Goal: Task Accomplishment & Management: Use online tool/utility

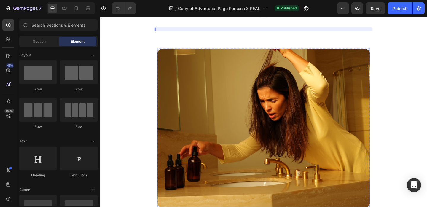
scroll to position [145, 0]
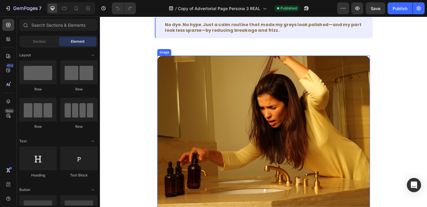
click at [328, 120] on img at bounding box center [277, 145] width 231 height 173
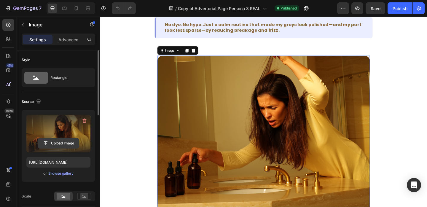
click at [56, 143] on input "file" at bounding box center [58, 143] width 41 height 10
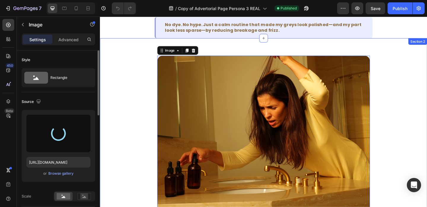
type input "https://cdn.shopify.com/s/files/1/0733/3770/0509/files/gempages_580757707615634…"
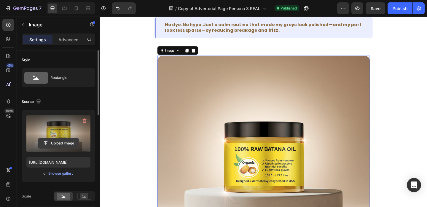
click at [64, 142] on input "file" at bounding box center [58, 143] width 41 height 10
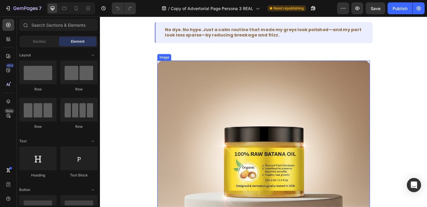
scroll to position [140, 0]
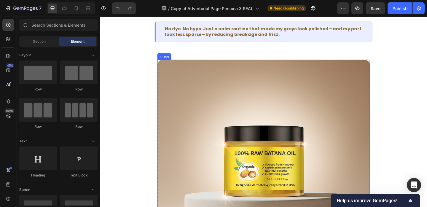
click at [284, 107] on img at bounding box center [277, 178] width 231 height 231
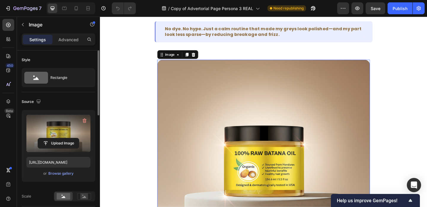
click at [57, 136] on label at bounding box center [58, 133] width 64 height 37
click at [57, 138] on input "file" at bounding box center [58, 143] width 41 height 10
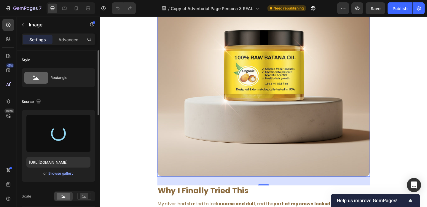
scroll to position [233, 0]
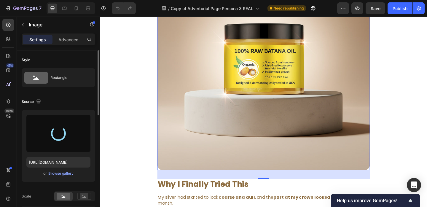
type input "[URL][DOMAIN_NAME]"
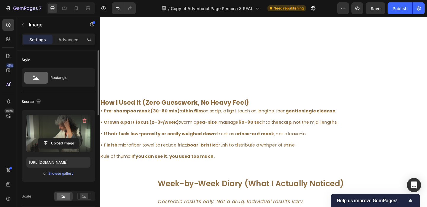
scroll to position [597, 0]
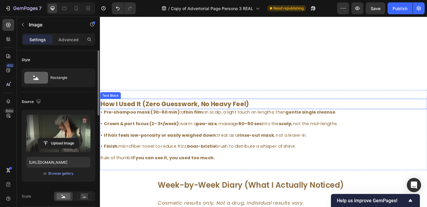
click at [287, 111] on p "How I Used It (Zero Guesswork, No Heavy Feel)" at bounding box center [277, 111] width 354 height 10
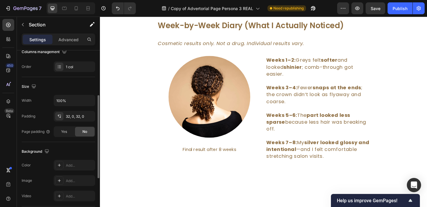
scroll to position [128, 0]
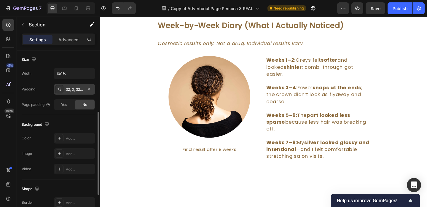
click at [76, 88] on div "32, 0, 32, 0" at bounding box center [74, 89] width 17 height 5
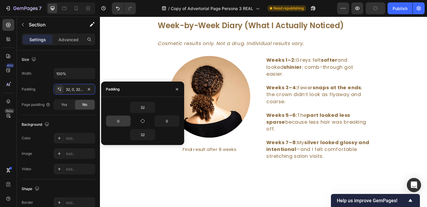
click at [113, 119] on input "0" at bounding box center [118, 121] width 24 height 11
type input "220"
click at [167, 127] on div "32 220 0 32" at bounding box center [142, 121] width 73 height 39
click at [166, 118] on input "0" at bounding box center [167, 121] width 24 height 11
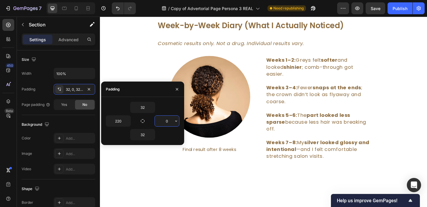
click at [166, 118] on input "0" at bounding box center [167, 121] width 24 height 11
type input "220"
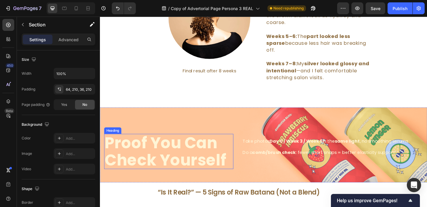
scroll to position [877, 0]
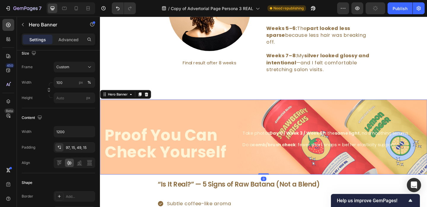
click at [182, 113] on div "Proof You Can Check Yourself Heading Take photos Day 0 / Week 3 / Week 6 in the…" at bounding box center [278, 147] width 356 height 81
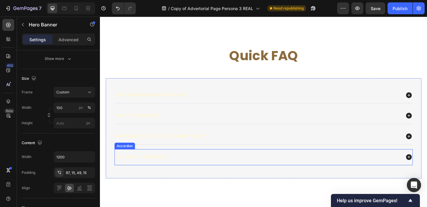
scroll to position [1324, 0]
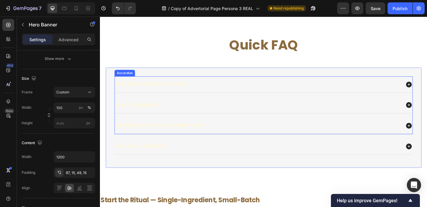
click at [182, 89] on strong "Will this change my colour?" at bounding box center [156, 90] width 78 height 7
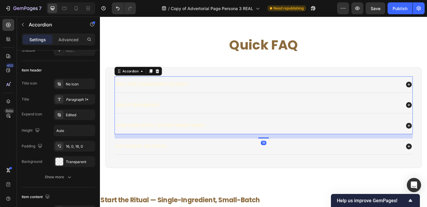
scroll to position [0, 0]
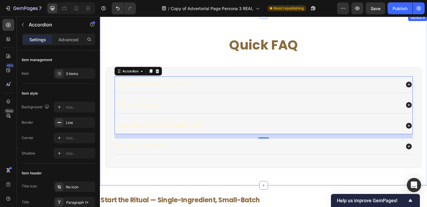
click at [217, 32] on div "Quick FAQ Heading Will this change my colour? Will it feel heavy? How long unti…" at bounding box center [278, 107] width 356 height 186
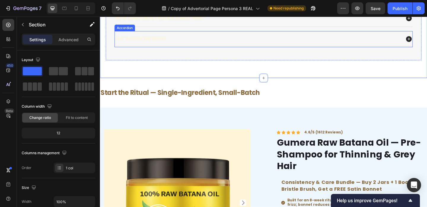
scroll to position [1468, 0]
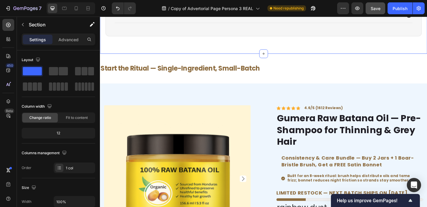
click at [379, 6] on span "Save" at bounding box center [375, 8] width 10 height 5
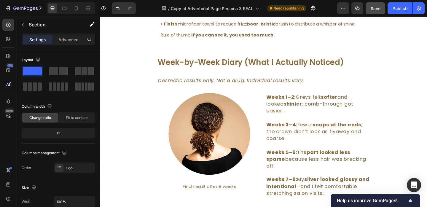
scroll to position [741, 0]
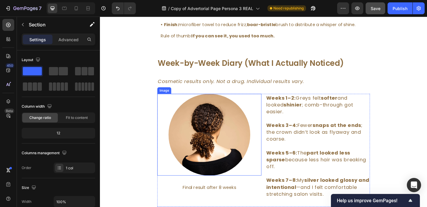
click at [231, 134] on img at bounding box center [218, 144] width 89 height 89
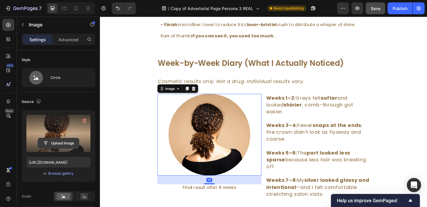
click at [57, 140] on input "file" at bounding box center [58, 143] width 41 height 10
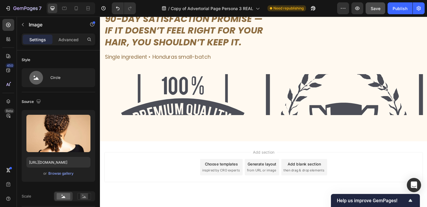
scroll to position [1875, 0]
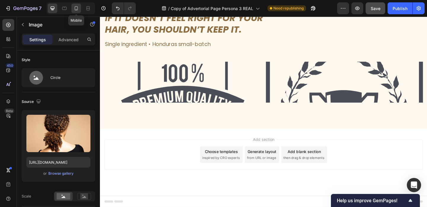
click at [75, 7] on icon at bounding box center [76, 8] width 3 height 4
type input "200"
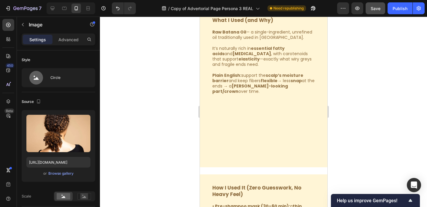
scroll to position [339, 0]
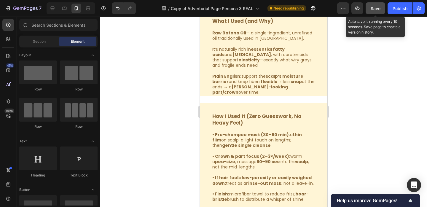
click at [369, 13] on button "Save" at bounding box center [375, 8] width 20 height 12
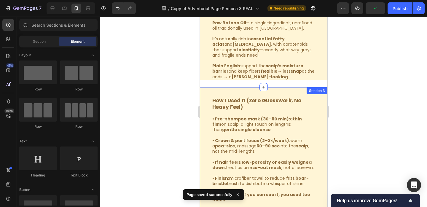
scroll to position [403, 0]
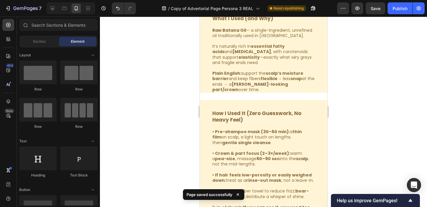
scroll to position [420, 0]
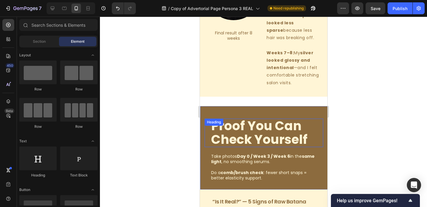
scroll to position [769, 0]
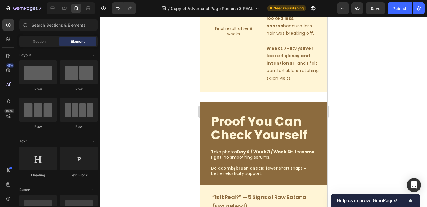
click at [221, 90] on div "Week-by-Week Diary (What I Actually Noticed) Text Block Cosmetic results only. …" at bounding box center [262, 179] width 127 height 1838
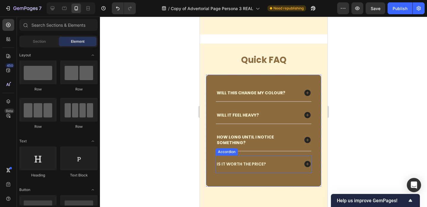
scroll to position [1233, 0]
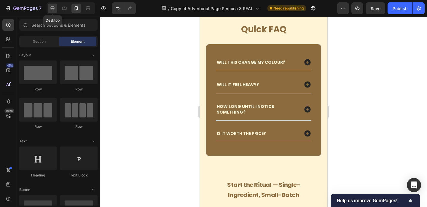
click at [54, 9] on icon at bounding box center [53, 9] width 4 height 4
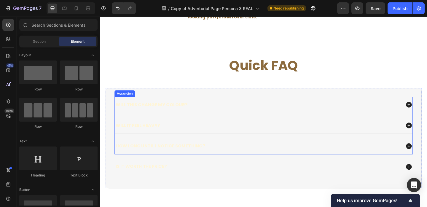
scroll to position [1192, 0]
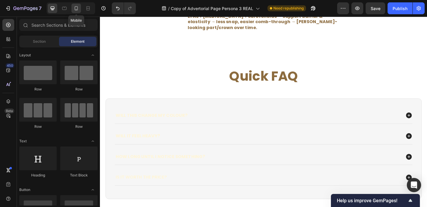
click at [73, 10] on icon at bounding box center [76, 8] width 6 height 6
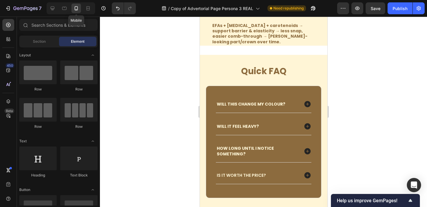
scroll to position [1213, 0]
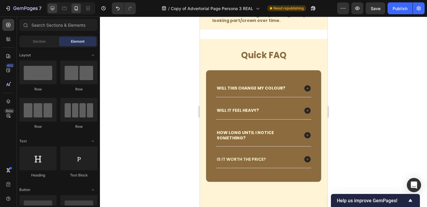
click at [49, 8] on div at bounding box center [52, 8] width 9 height 9
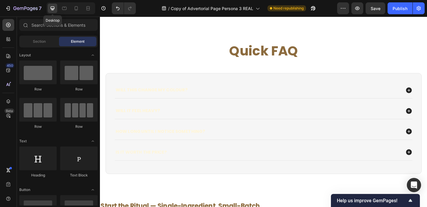
scroll to position [1204, 0]
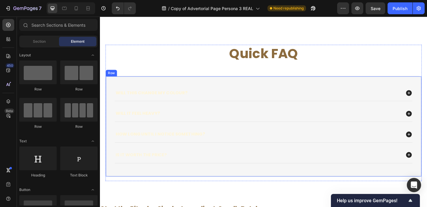
click at [186, 86] on div "Will this change my colour? Will it feel heavy? How long until I notice somethi…" at bounding box center [278, 135] width 344 height 109
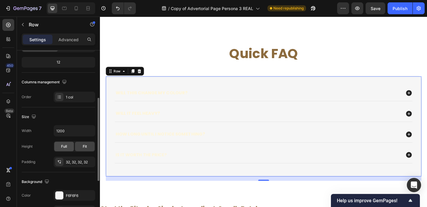
scroll to position [115, 0]
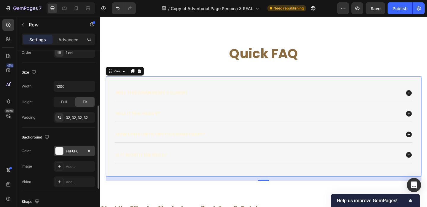
click at [68, 151] on div "F6F6F6" at bounding box center [74, 150] width 17 height 5
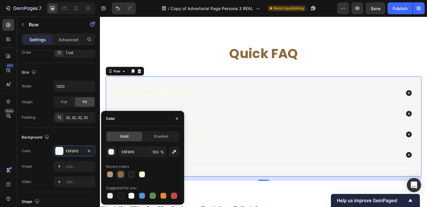
click at [118, 176] on div at bounding box center [121, 174] width 6 height 6
type input "8C6B3E"
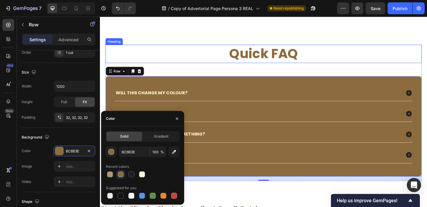
click at [176, 49] on h2 "Quick FAQ" at bounding box center [278, 57] width 344 height 20
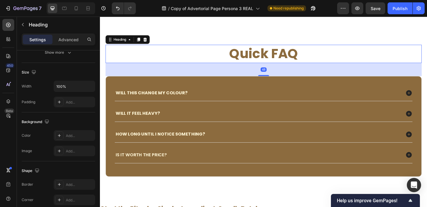
scroll to position [0, 0]
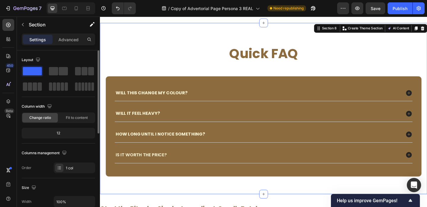
click at [219, 39] on div "Quick FAQ Heading Will this change my colour? Will it feel heavy? How long unti…" at bounding box center [278, 116] width 356 height 186
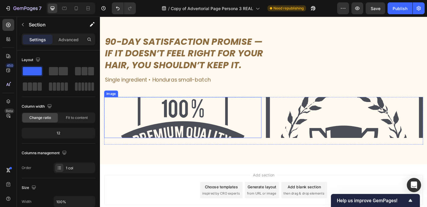
scroll to position [1904, 0]
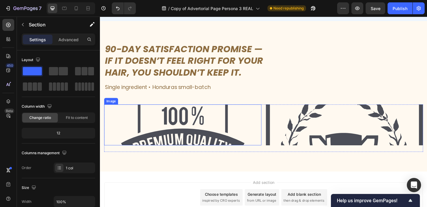
click at [242, 136] on img at bounding box center [189, 134] width 171 height 44
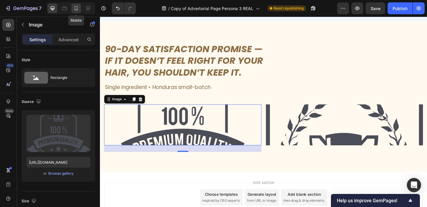
click at [76, 11] on icon at bounding box center [76, 8] width 6 height 6
type input "[URL][DOMAIN_NAME]"
type input "Auto"
type input "100"
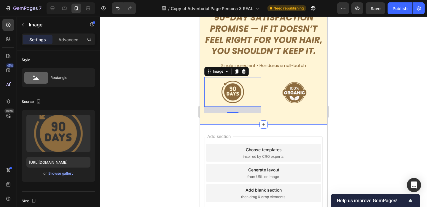
scroll to position [1932, 0]
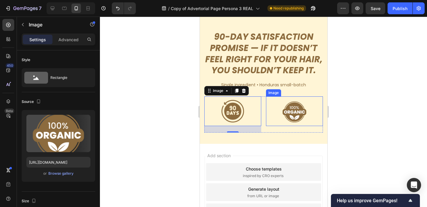
click at [281, 114] on img at bounding box center [294, 111] width 30 height 30
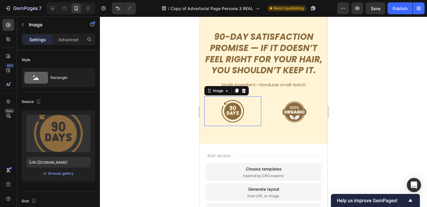
click at [243, 110] on img at bounding box center [233, 111] width 30 height 30
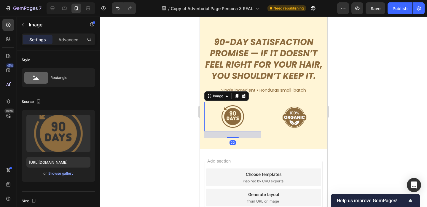
click at [57, 8] on div at bounding box center [71, 8] width 49 height 12
click at [49, 9] on div at bounding box center [52, 8] width 9 height 9
type input "[URL][DOMAIN_NAME]"
type input "150"
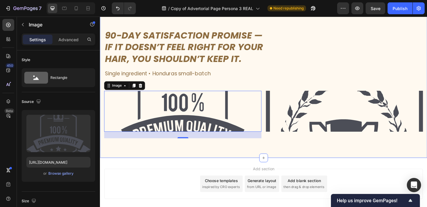
scroll to position [1943, 0]
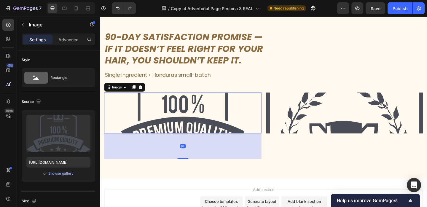
drag, startPoint x: 189, startPoint y: 150, endPoint x: 189, endPoint y: 181, distance: 31.7
click at [189, 171] on div at bounding box center [190, 170] width 12 height 1
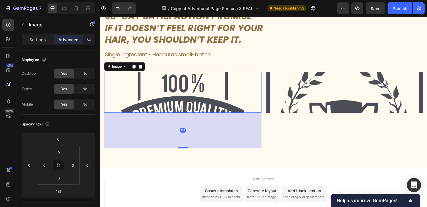
scroll to position [1970, 0]
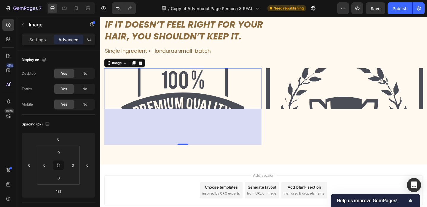
click at [212, 133] on div "131" at bounding box center [189, 136] width 171 height 39
click at [184, 107] on img at bounding box center [189, 95] width 171 height 44
click at [180, 120] on div "131" at bounding box center [189, 136] width 171 height 39
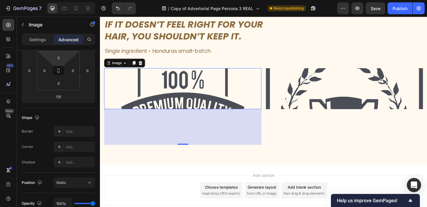
scroll to position [0, 0]
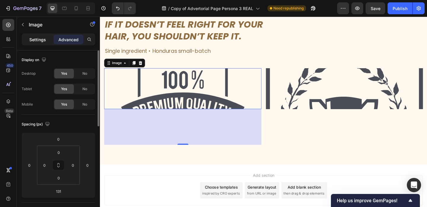
click at [39, 43] on div "Settings" at bounding box center [38, 39] width 30 height 9
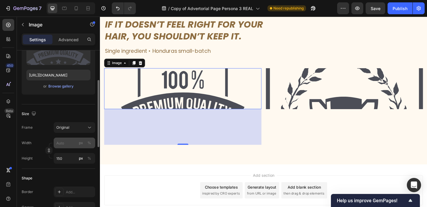
scroll to position [102, 0]
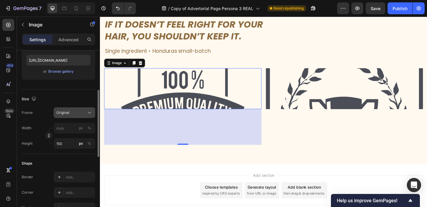
click at [78, 114] on div "Original" at bounding box center [70, 112] width 29 height 5
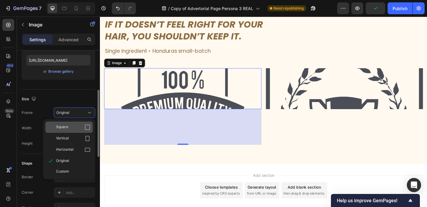
click at [88, 130] on icon at bounding box center [87, 127] width 6 height 6
type input "150"
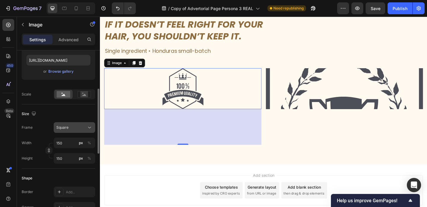
click at [80, 127] on div "Square" at bounding box center [70, 127] width 29 height 5
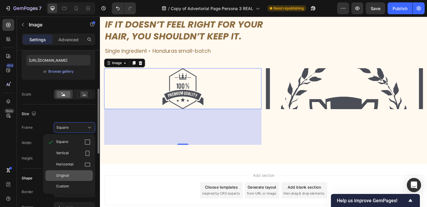
click at [69, 170] on div "Original" at bounding box center [68, 175] width 47 height 11
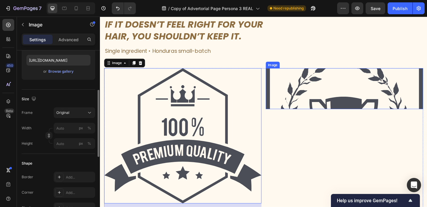
click at [360, 115] on img at bounding box center [365, 95] width 171 height 44
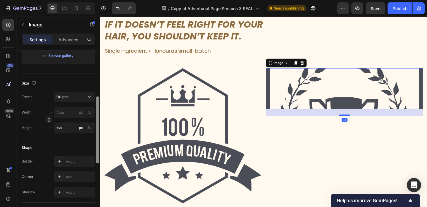
scroll to position [118, 0]
click at [80, 99] on div "Original" at bounding box center [74, 96] width 36 height 6
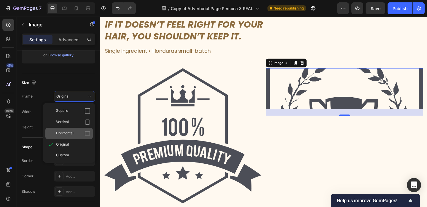
click at [75, 135] on div "Horizontal" at bounding box center [73, 133] width 34 height 6
type input "200"
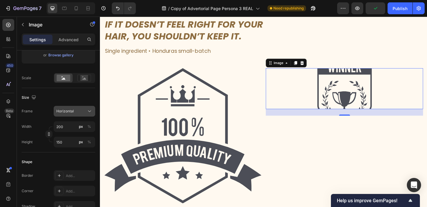
click at [76, 110] on div "Horizontal" at bounding box center [70, 110] width 29 height 5
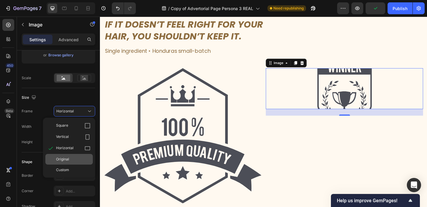
click at [69, 159] on span "Original" at bounding box center [62, 158] width 13 height 5
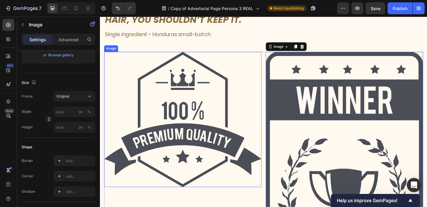
scroll to position [1987, 0]
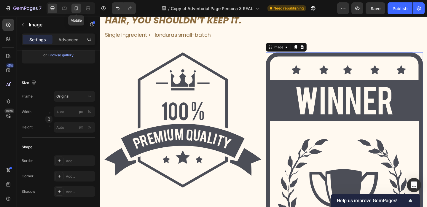
click at [76, 11] on icon at bounding box center [76, 8] width 6 height 6
type input "[URL][DOMAIN_NAME]"
type input "Auto"
type input "100"
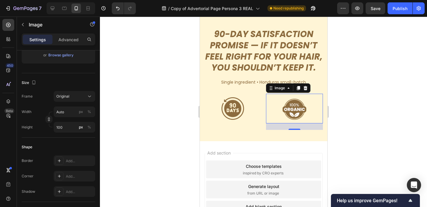
scroll to position [1924, 0]
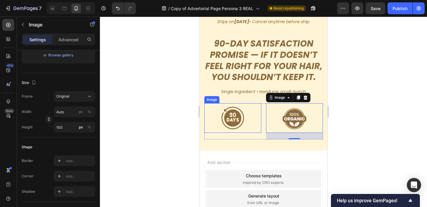
click at [238, 113] on img at bounding box center [233, 118] width 30 height 30
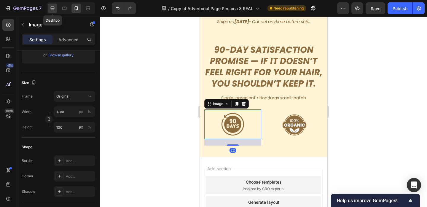
click at [52, 9] on icon at bounding box center [52, 8] width 6 height 6
type input "[URL][DOMAIN_NAME]"
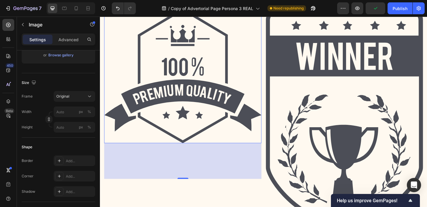
scroll to position [2041, 0]
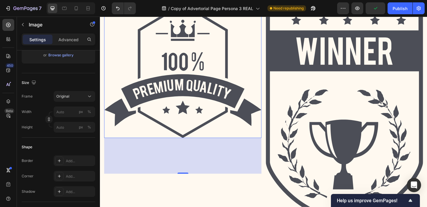
click at [194, 108] on img at bounding box center [189, 74] width 171 height 147
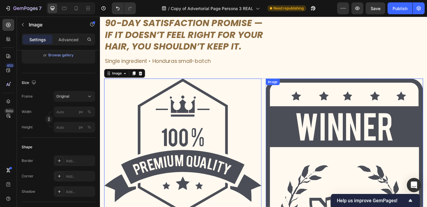
scroll to position [1956, 0]
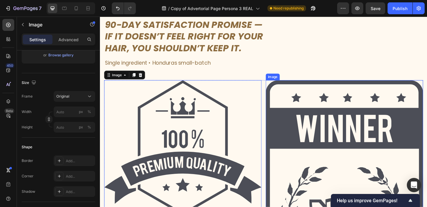
click at [280, 157] on img at bounding box center [365, 204] width 171 height 236
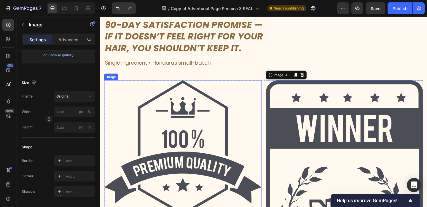
click at [228, 144] on img at bounding box center [189, 159] width 171 height 147
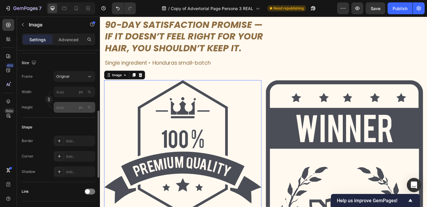
scroll to position [129, 0]
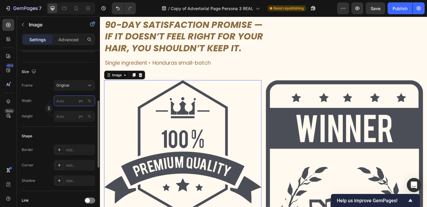
click at [65, 99] on input "px %" at bounding box center [74, 100] width 41 height 11
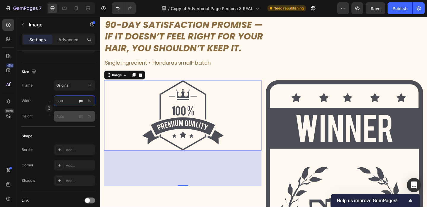
type input "300"
click at [63, 116] on input "px %" at bounding box center [74, 116] width 41 height 11
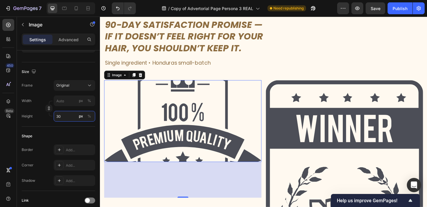
type input "3"
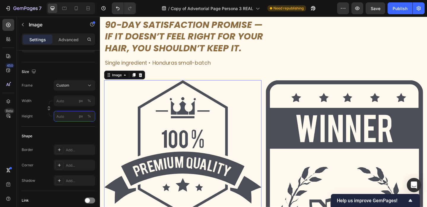
type input "3"
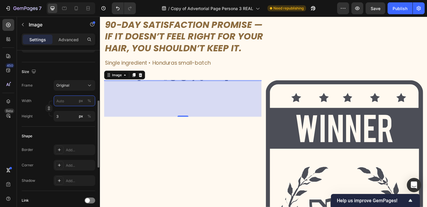
click at [64, 103] on input "px %" at bounding box center [74, 100] width 41 height 11
type input "3"
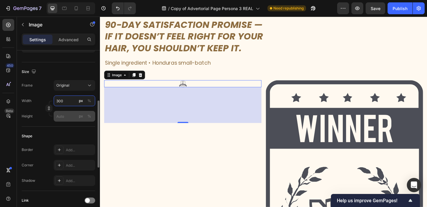
type input "30"
click at [63, 116] on input "px %" at bounding box center [74, 116] width 41 height 11
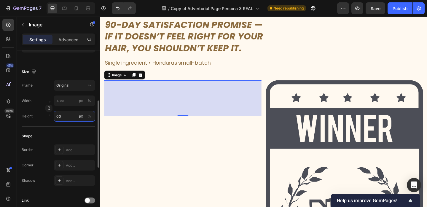
type input "0"
click at [61, 113] on input "0" at bounding box center [74, 116] width 41 height 11
type input "0"
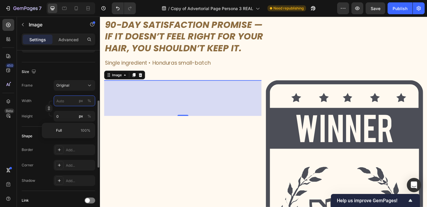
click at [62, 103] on input "px %" at bounding box center [74, 100] width 41 height 11
type input "3"
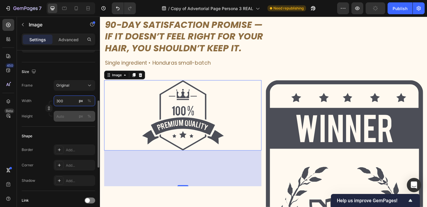
type input "300"
click at [68, 120] on input "px %" at bounding box center [74, 116] width 41 height 11
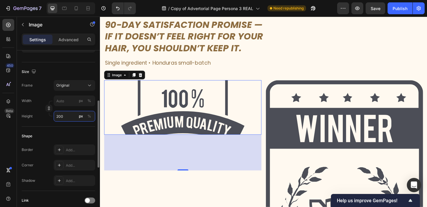
type input "200"
click at [65, 132] on div "Shape" at bounding box center [58, 135] width 73 height 9
click at [66, 98] on input "px %" at bounding box center [74, 100] width 41 height 11
type input "2"
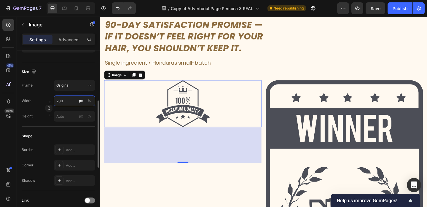
type input "200"
click at [53, 112] on div "Height px %" at bounding box center [58, 116] width 73 height 11
click at [49, 111] on button "button" at bounding box center [48, 108] width 7 height 7
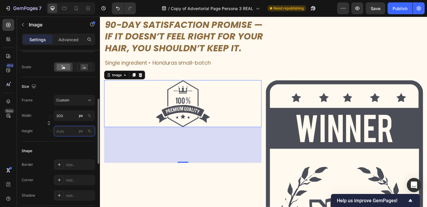
click at [68, 128] on input "px %" at bounding box center [74, 131] width 41 height 11
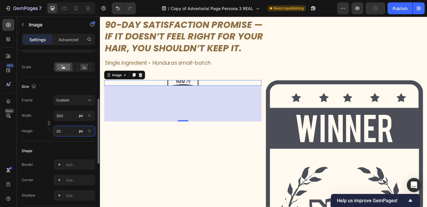
type input "2"
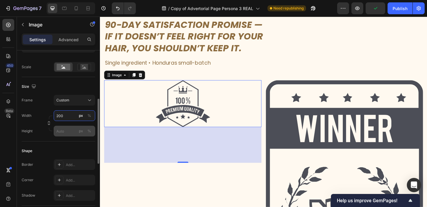
click at [68, 116] on div "Width 200 px % Height px %" at bounding box center [58, 123] width 73 height 26
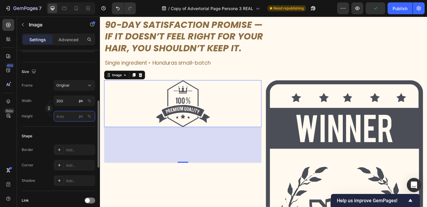
click at [68, 116] on input "px %" at bounding box center [74, 116] width 41 height 11
click at [72, 102] on input "200" at bounding box center [74, 100] width 41 height 11
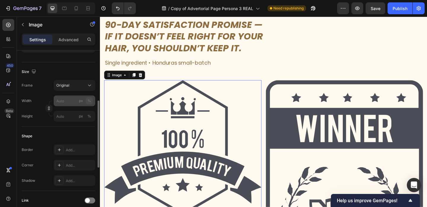
click at [91, 101] on button "%" at bounding box center [89, 100] width 7 height 7
click at [65, 103] on input "px %" at bounding box center [74, 100] width 41 height 11
type input "200"
click at [61, 117] on input "px %" at bounding box center [74, 116] width 41 height 11
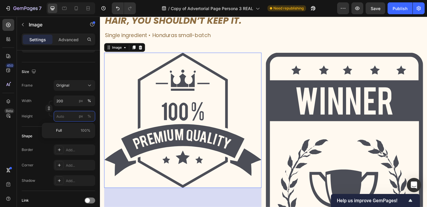
scroll to position [2014, 0]
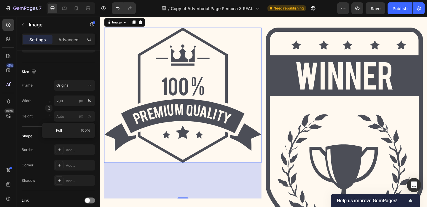
click at [332, 112] on img at bounding box center [365, 146] width 171 height 236
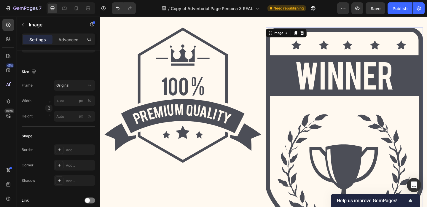
click at [309, 98] on img at bounding box center [365, 146] width 171 height 236
click at [347, 86] on img at bounding box center [365, 146] width 171 height 236
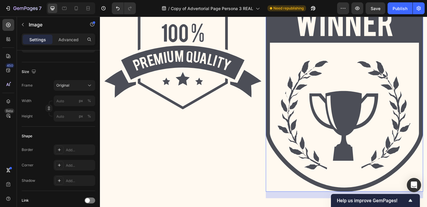
scroll to position [2095, 0]
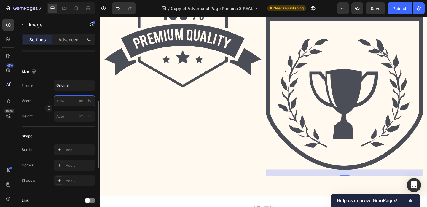
click at [59, 102] on input "px %" at bounding box center [74, 100] width 41 height 11
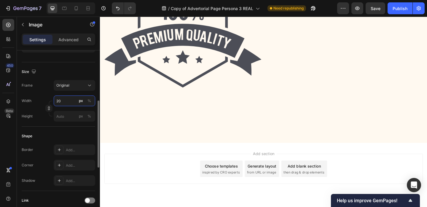
type input "200"
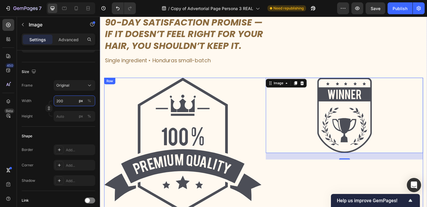
scroll to position [1953, 0]
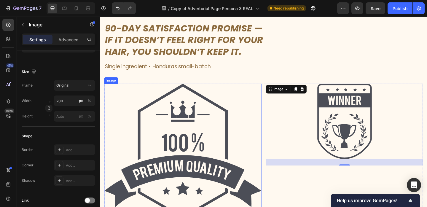
click at [182, 129] on img at bounding box center [189, 162] width 171 height 147
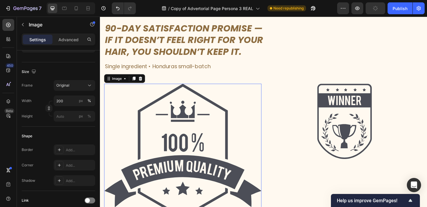
click at [181, 133] on img at bounding box center [189, 162] width 171 height 147
click at [73, 105] on input "200" at bounding box center [74, 100] width 41 height 11
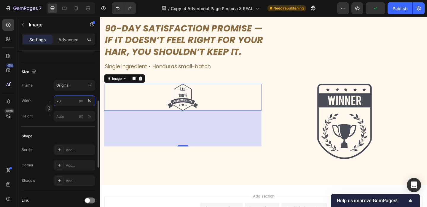
type input "200"
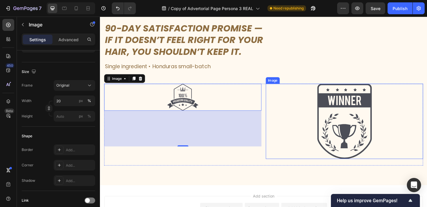
click at [362, 121] on img at bounding box center [365, 130] width 59 height 82
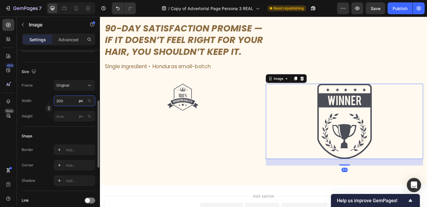
click at [58, 99] on input "200" at bounding box center [74, 100] width 41 height 11
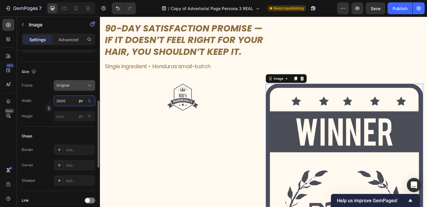
type input "2000"
click at [78, 87] on div "Original" at bounding box center [70, 85] width 29 height 5
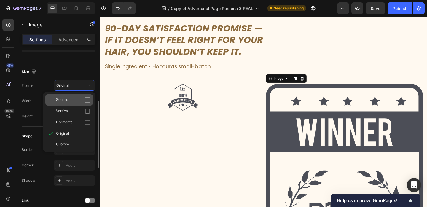
click at [84, 100] on div "Square" at bounding box center [73, 100] width 34 height 6
type input "2000"
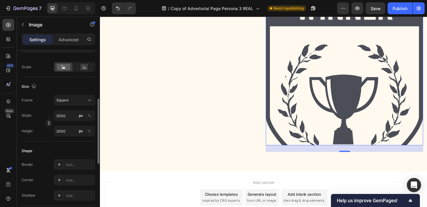
scroll to position [1988, 0]
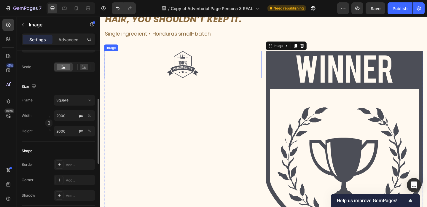
click at [185, 68] on img at bounding box center [190, 68] width 34 height 29
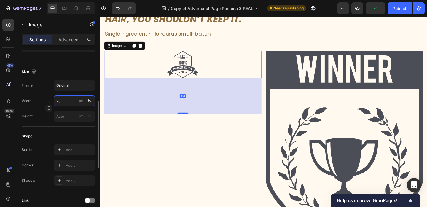
click at [67, 97] on input "20" at bounding box center [74, 100] width 41 height 11
click at [66, 100] on input "20" at bounding box center [74, 100] width 41 height 11
type input "200"
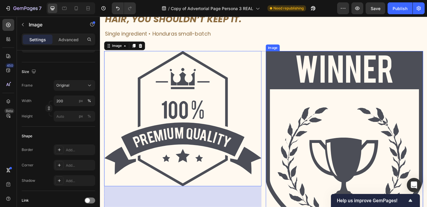
click at [324, 103] on img at bounding box center [365, 139] width 171 height 171
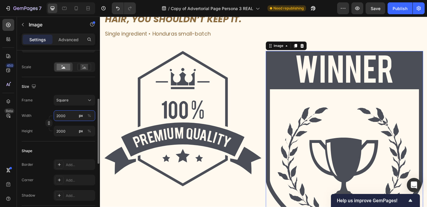
click at [67, 117] on input "2000" at bounding box center [74, 115] width 41 height 11
type input "2"
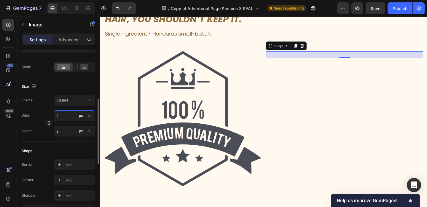
type input "20"
type input "200"
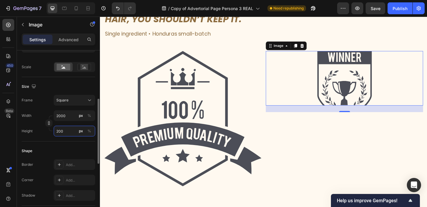
click at [65, 134] on input "200" at bounding box center [74, 131] width 41 height 11
type input "0"
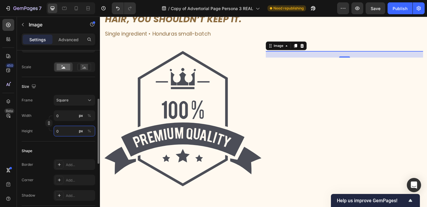
type input "2"
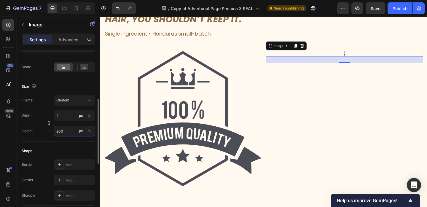
type input "2"
type input "20"
type input "200"
type input "2000"
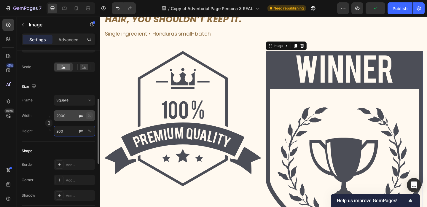
type input "200"
click at [88, 116] on div "%" at bounding box center [89, 115] width 4 height 5
click at [64, 117] on input "2000" at bounding box center [74, 115] width 41 height 11
click at [70, 133] on input "px %" at bounding box center [74, 131] width 41 height 11
type input "2"
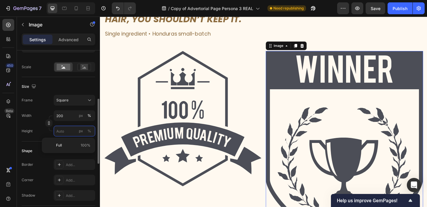
type input "2"
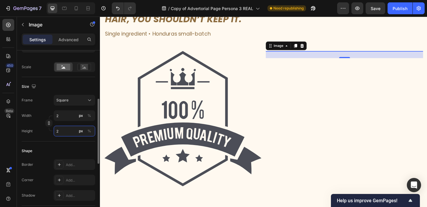
type input "20"
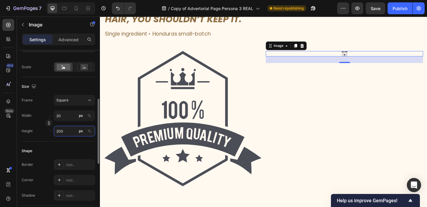
type input "20"
type input "2"
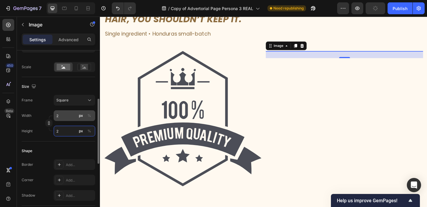
type input "2"
click at [66, 116] on input "2" at bounding box center [74, 115] width 41 height 11
type input "20"
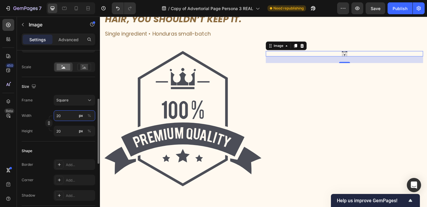
type input "200"
type input "2000"
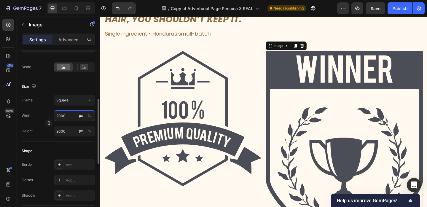
type input "2000"
click at [62, 151] on div "Shape" at bounding box center [58, 150] width 73 height 9
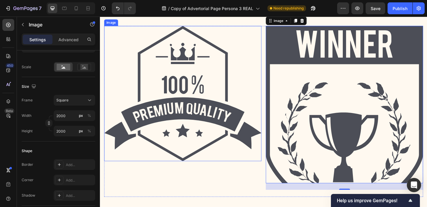
scroll to position [2038, 0]
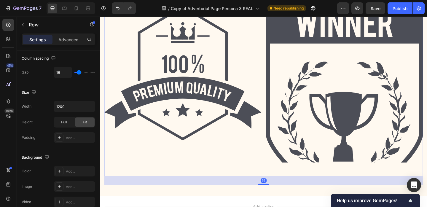
click at [228, 175] on div "Image" at bounding box center [189, 97] width 171 height 186
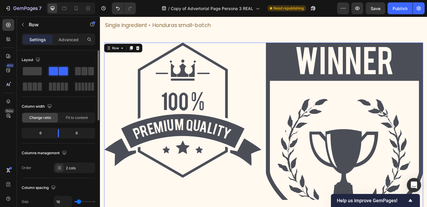
scroll to position [1988, 0]
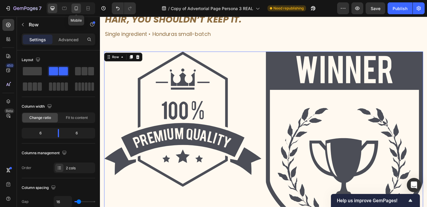
click at [75, 7] on icon at bounding box center [76, 8] width 6 height 6
type input "100%"
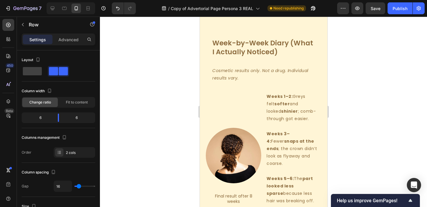
scroll to position [639, 0]
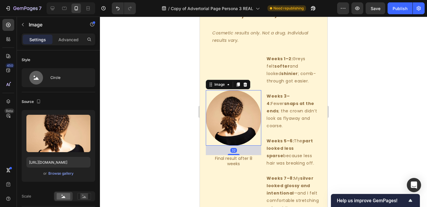
click at [234, 132] on img at bounding box center [232, 117] width 55 height 55
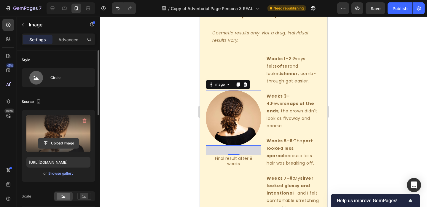
click at [60, 143] on input "file" at bounding box center [58, 143] width 41 height 10
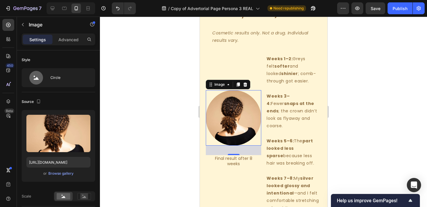
scroll to position [683, 0]
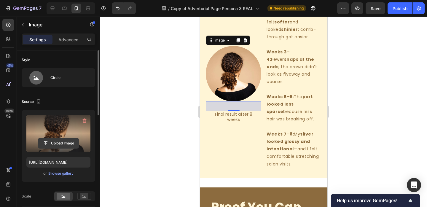
click at [51, 140] on input "file" at bounding box center [58, 143] width 41 height 10
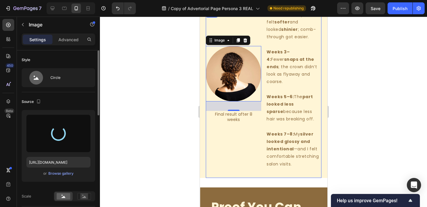
type input "[URL][DOMAIN_NAME]"
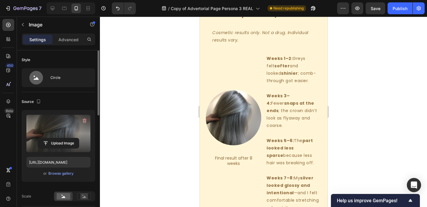
scroll to position [642, 0]
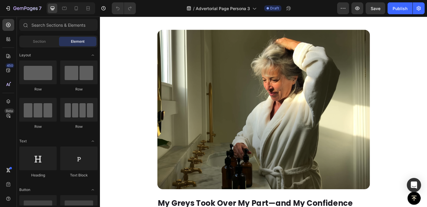
scroll to position [166, 0]
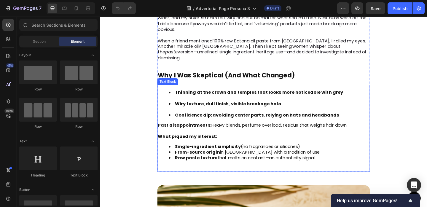
scroll to position [413, 0]
